Goal: Use online tool/utility: Use online tool/utility

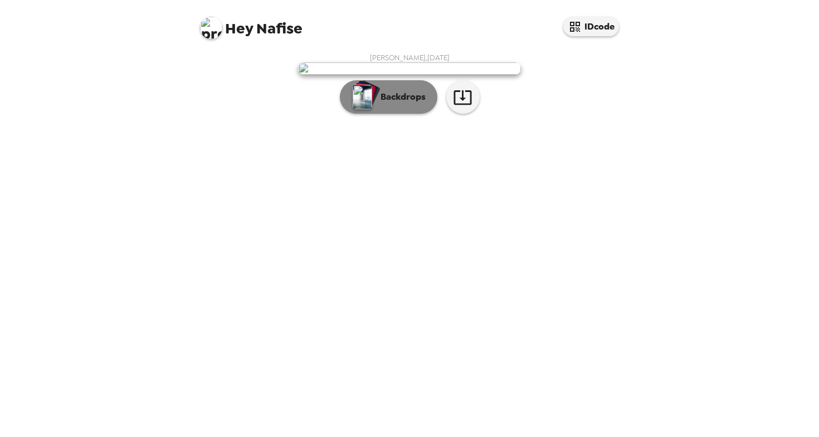
click at [409, 114] on button "Backdrops" at bounding box center [388, 96] width 97 height 33
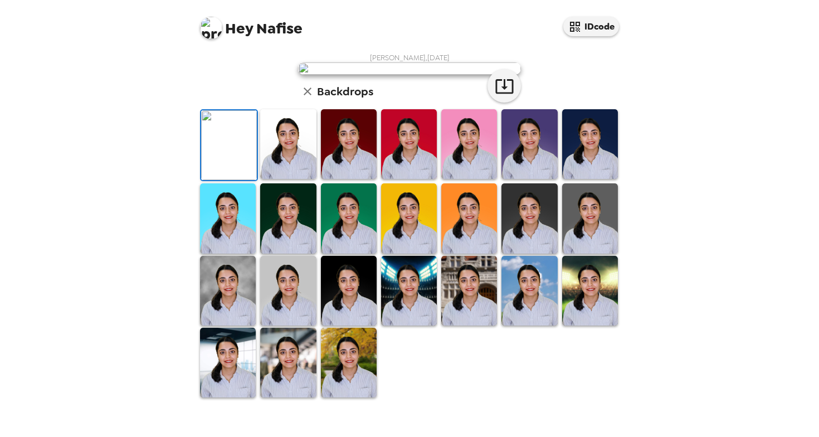
scroll to position [68, 0]
click at [282, 179] on img at bounding box center [288, 144] width 56 height 70
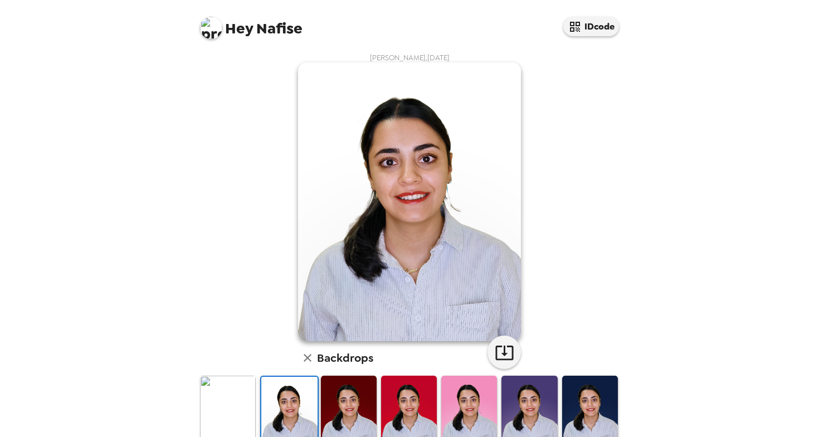
scroll to position [0, 0]
click at [512, 349] on icon "button" at bounding box center [504, 352] width 18 height 14
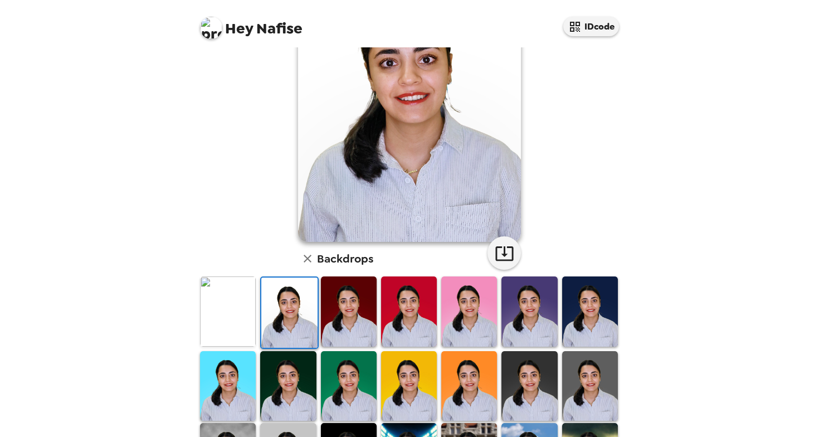
click at [364, 296] on img at bounding box center [349, 311] width 56 height 70
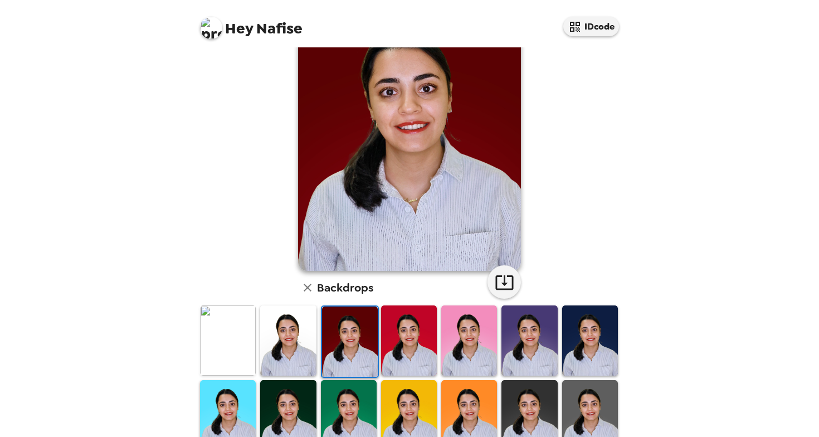
scroll to position [85, 0]
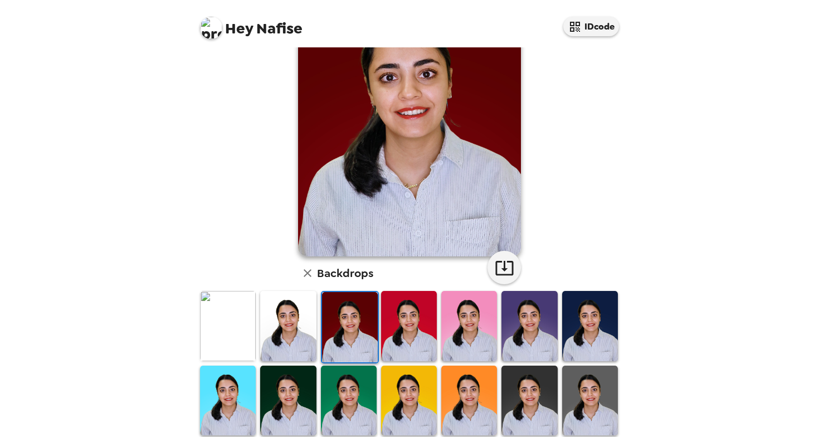
click at [231, 318] on img at bounding box center [228, 326] width 56 height 70
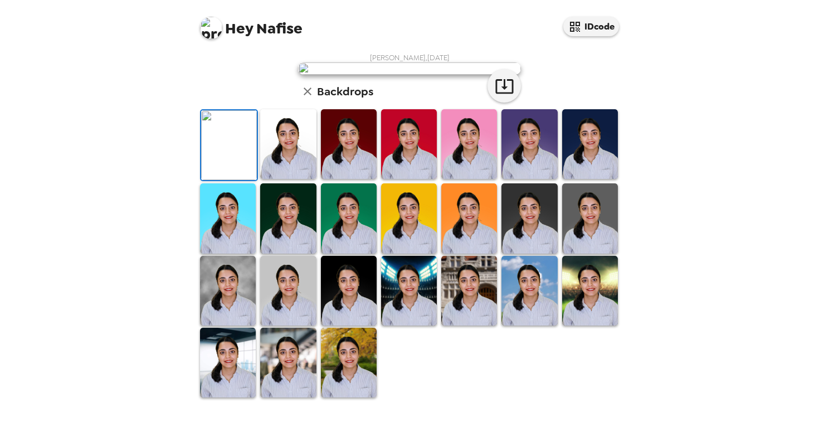
scroll to position [62, 0]
click at [501, 96] on icon "button" at bounding box center [504, 85] width 19 height 19
click at [594, 179] on img at bounding box center [590, 144] width 56 height 70
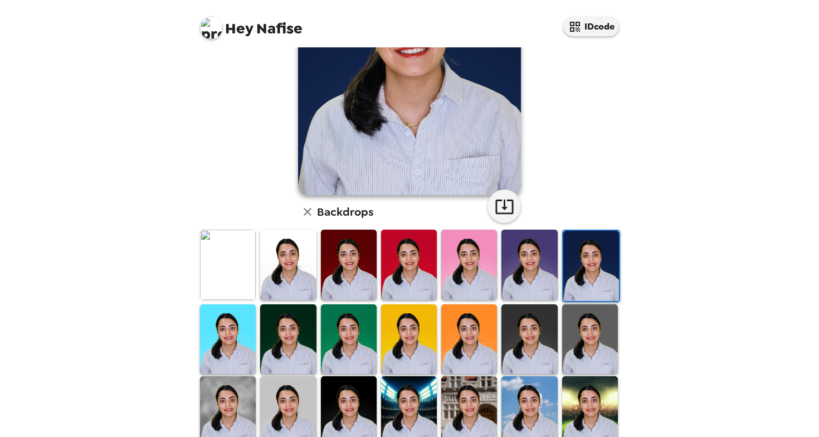
scroll to position [146, 0]
click at [294, 324] on img at bounding box center [288, 339] width 56 height 70
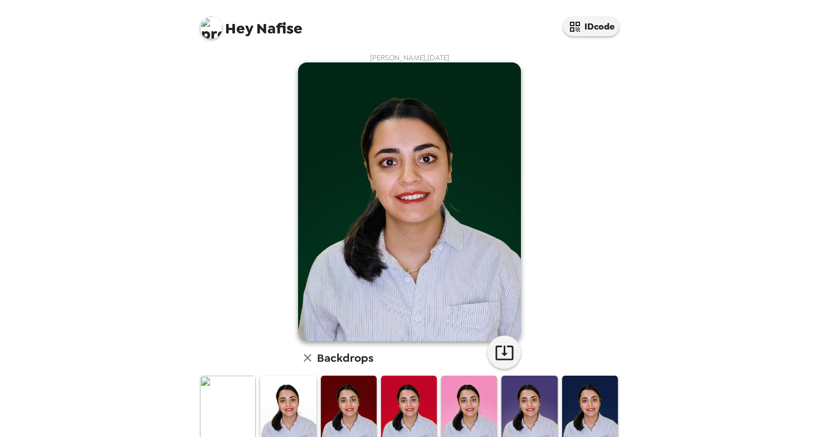
scroll to position [0, 0]
click at [505, 359] on icon "button" at bounding box center [504, 352] width 18 height 14
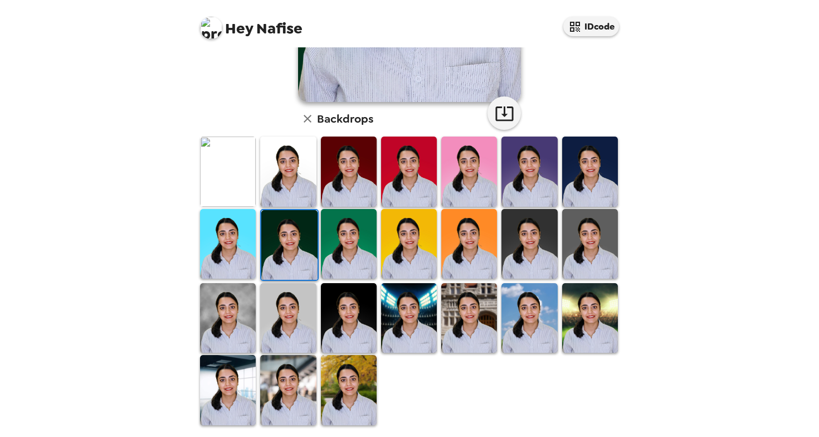
click at [529, 256] on img at bounding box center [529, 244] width 56 height 70
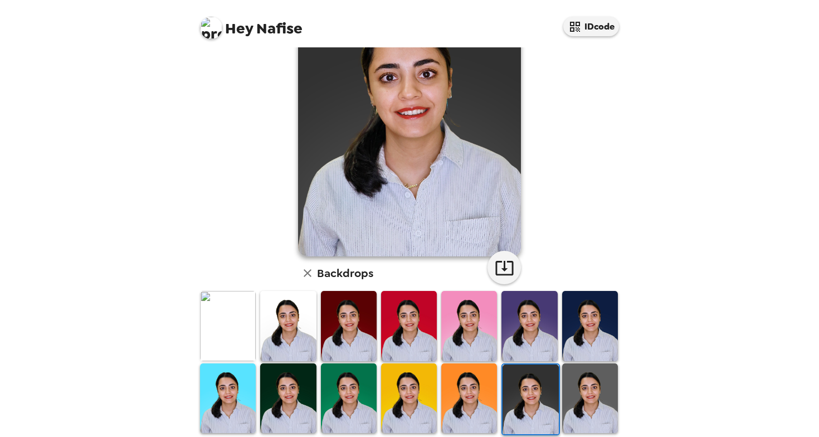
scroll to position [1, 0]
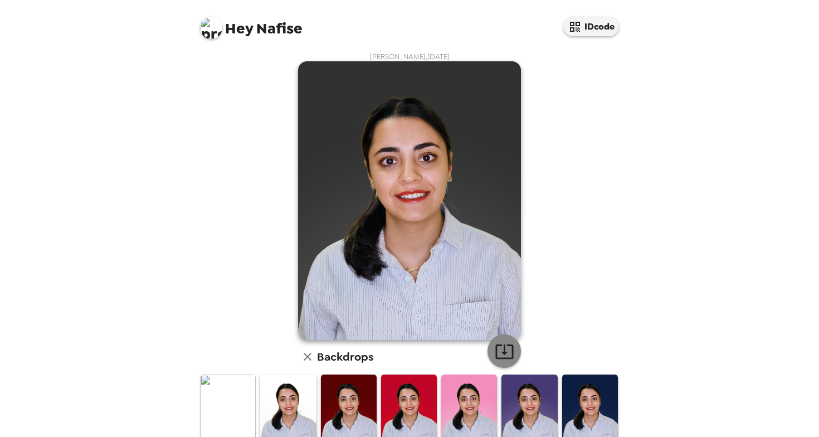
click at [503, 354] on icon "button" at bounding box center [504, 350] width 19 height 19
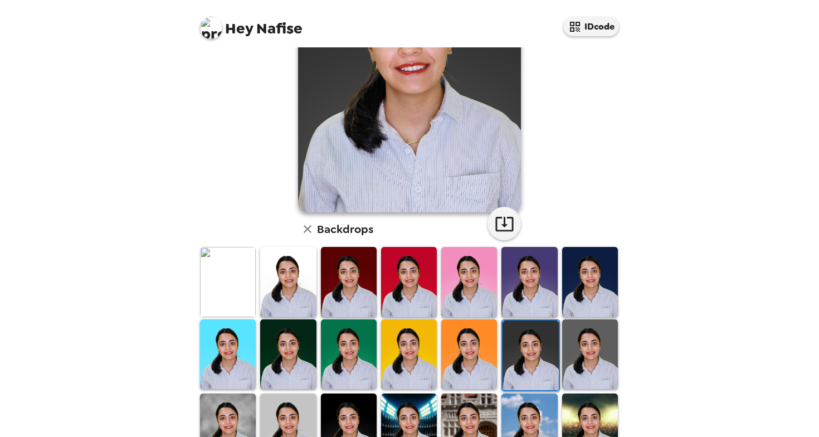
click at [594, 346] on img at bounding box center [590, 354] width 56 height 70
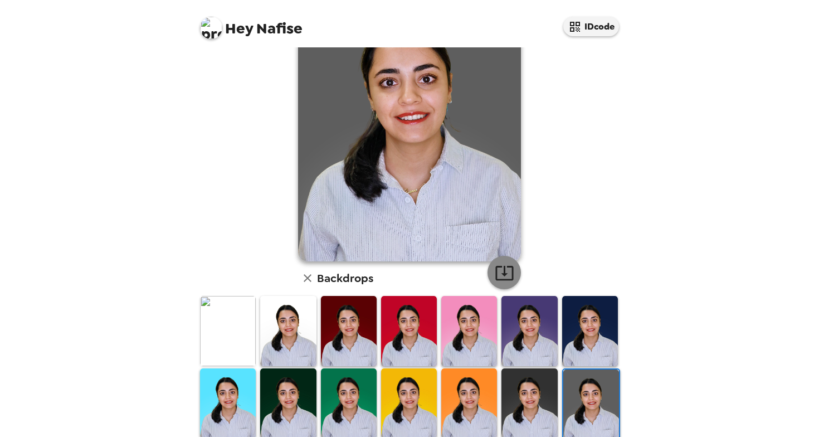
scroll to position [81, 0]
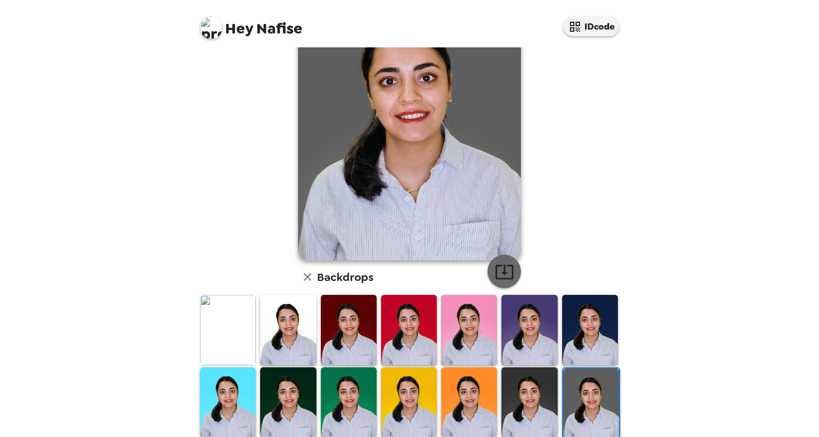
click at [503, 276] on icon "button" at bounding box center [504, 271] width 19 height 19
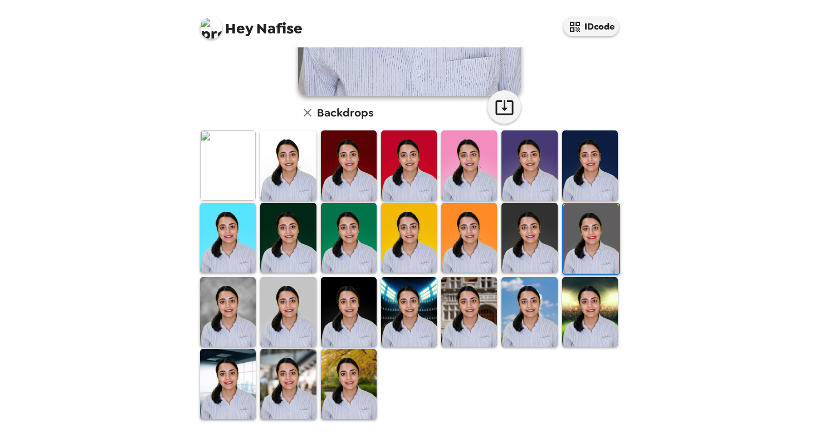
click at [203, 305] on img at bounding box center [228, 312] width 56 height 70
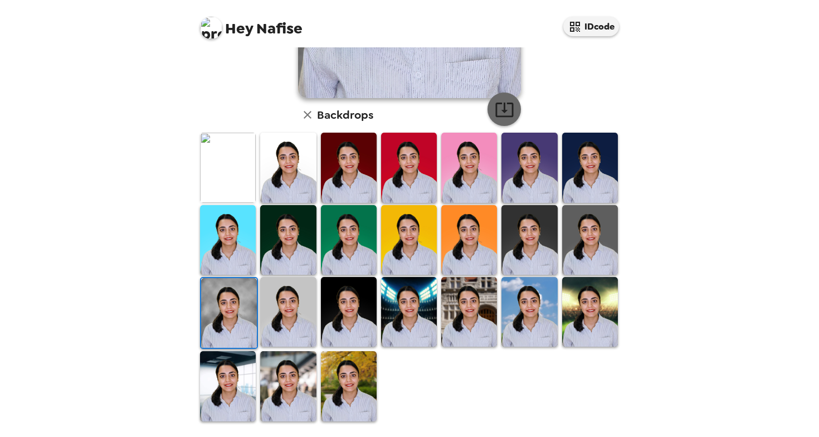
click at [509, 108] on icon "button" at bounding box center [504, 109] width 19 height 19
click at [289, 319] on img at bounding box center [288, 312] width 56 height 70
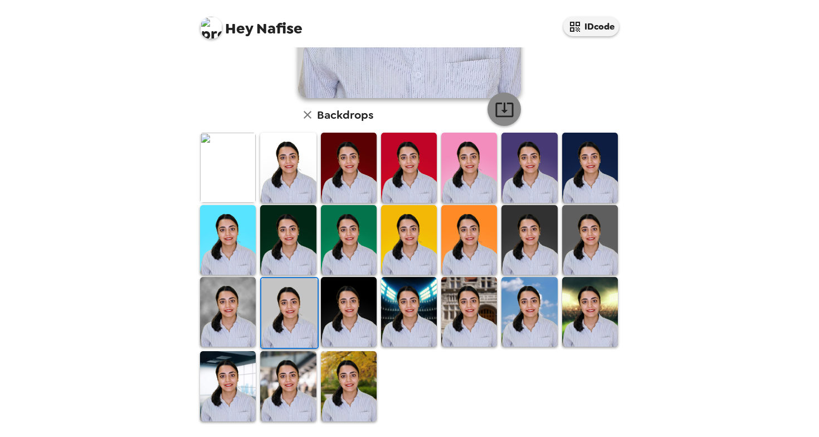
click at [501, 107] on icon "button" at bounding box center [504, 109] width 19 height 19
click at [353, 320] on img at bounding box center [349, 312] width 56 height 70
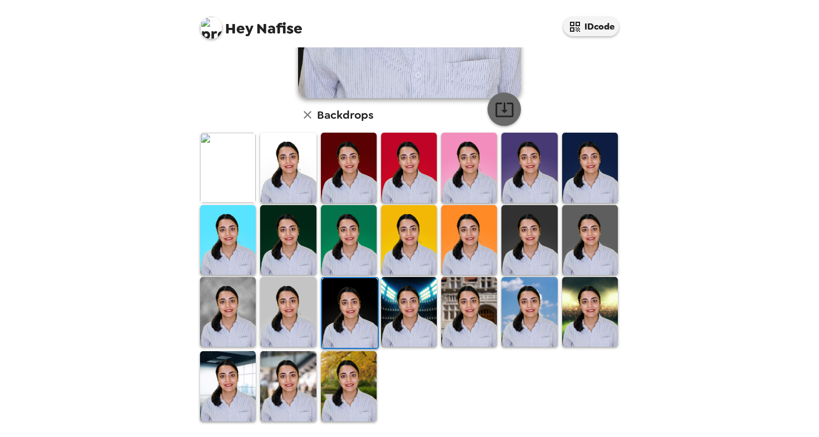
click at [504, 104] on icon "button" at bounding box center [504, 109] width 18 height 14
click at [296, 403] on img at bounding box center [288, 386] width 56 height 70
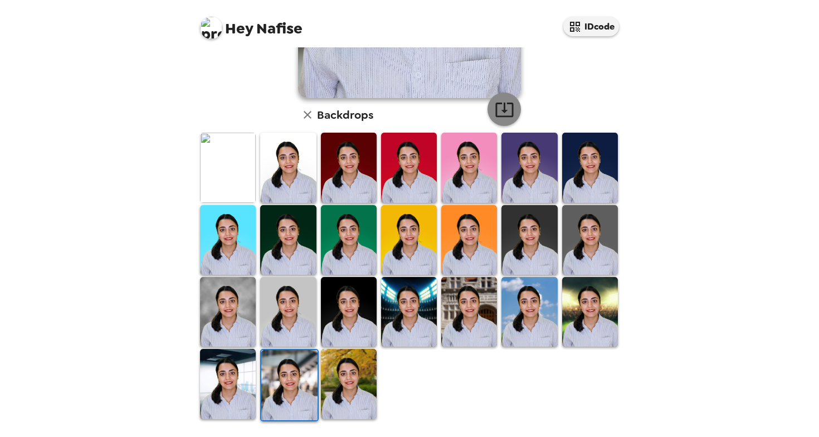
click at [510, 111] on icon "button" at bounding box center [504, 109] width 19 height 19
click at [356, 365] on img at bounding box center [349, 384] width 56 height 70
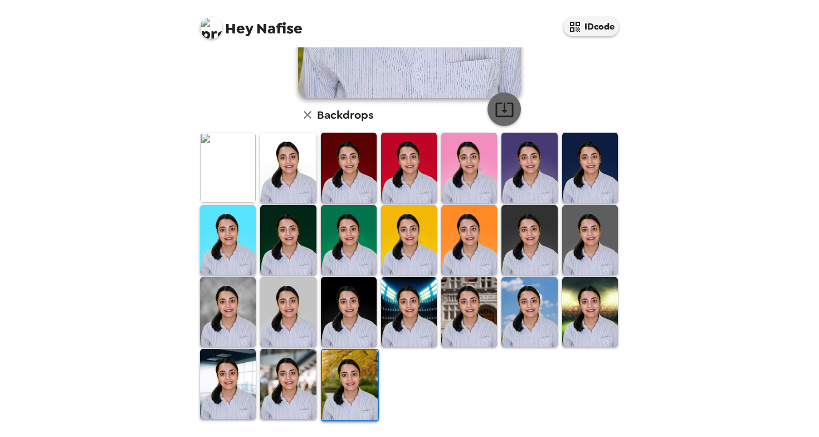
click at [498, 115] on icon "button" at bounding box center [504, 109] width 19 height 19
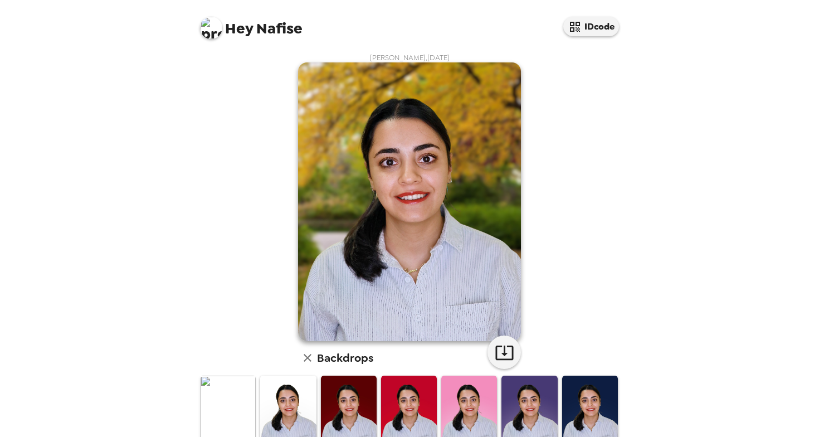
scroll to position [0, 0]
click at [301, 399] on img at bounding box center [288, 410] width 56 height 70
